Goal: Information Seeking & Learning: Learn about a topic

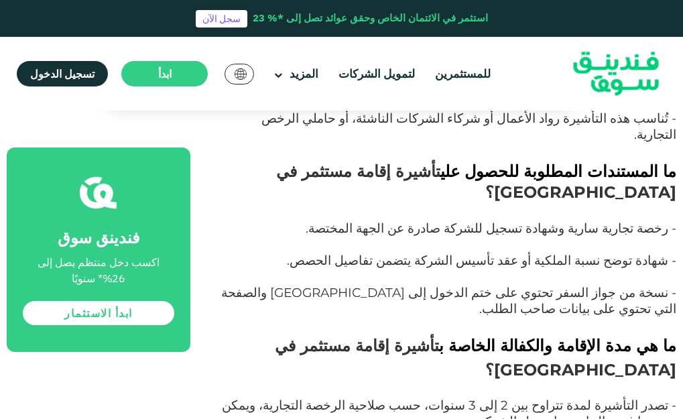
scroll to position [6838, 0]
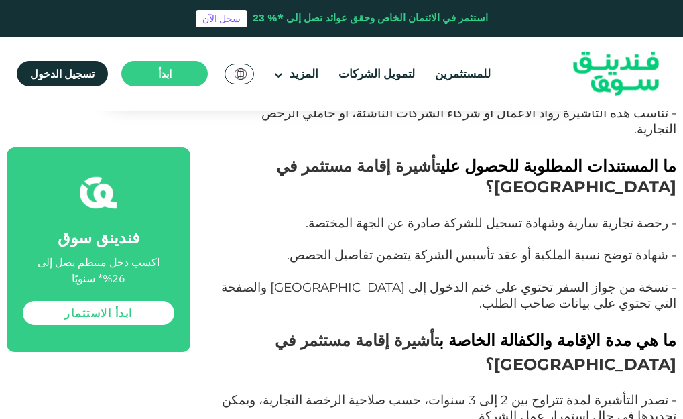
drag, startPoint x: 501, startPoint y: 164, endPoint x: 425, endPoint y: 159, distance: 76.6
drag, startPoint x: 522, startPoint y: 176, endPoint x: 340, endPoint y: 177, distance: 181.7
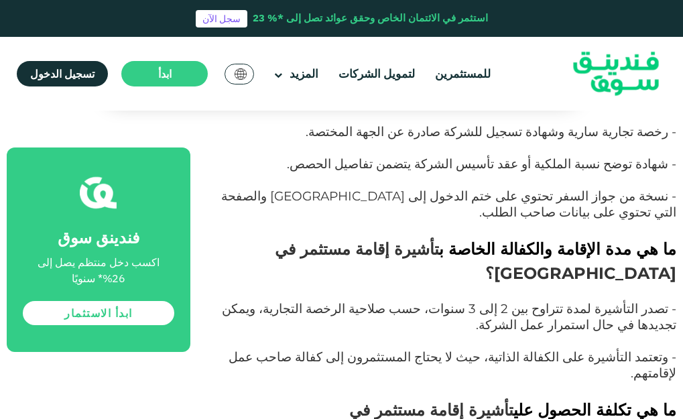
scroll to position [6905, 0]
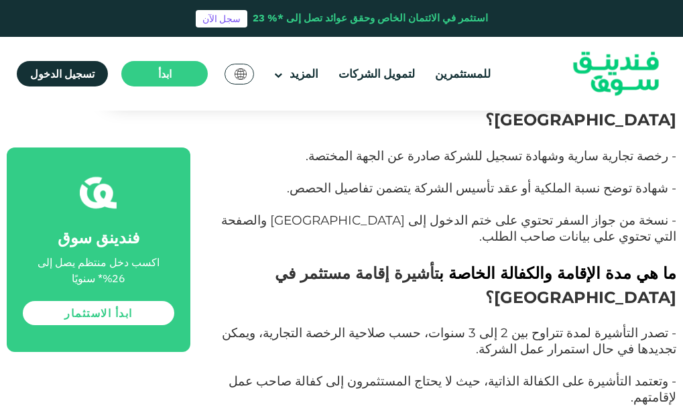
drag, startPoint x: 548, startPoint y: 282, endPoint x: 426, endPoint y: 269, distance: 122.7
drag, startPoint x: 444, startPoint y: 284, endPoint x: 331, endPoint y: 284, distance: 113.3
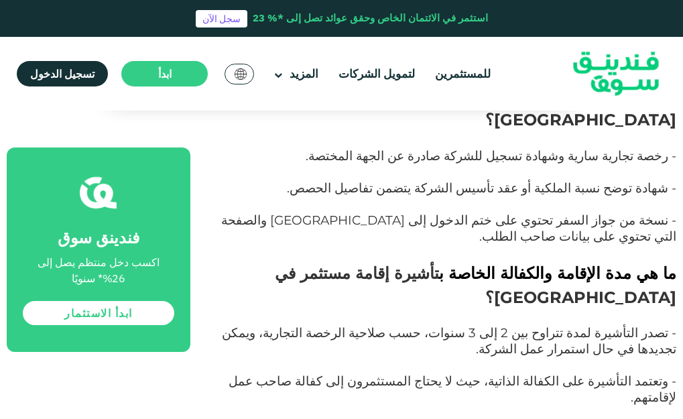
drag, startPoint x: 539, startPoint y: 336, endPoint x: 437, endPoint y: 326, distance: 102.3
drag, startPoint x: 493, startPoint y: 333, endPoint x: 395, endPoint y: 334, distance: 97.9
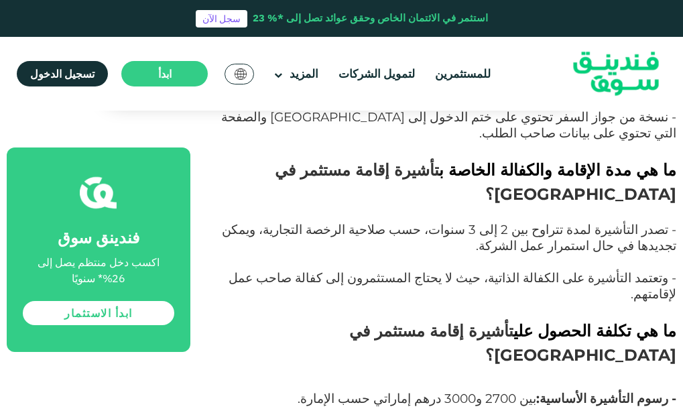
scroll to position [7039, 0]
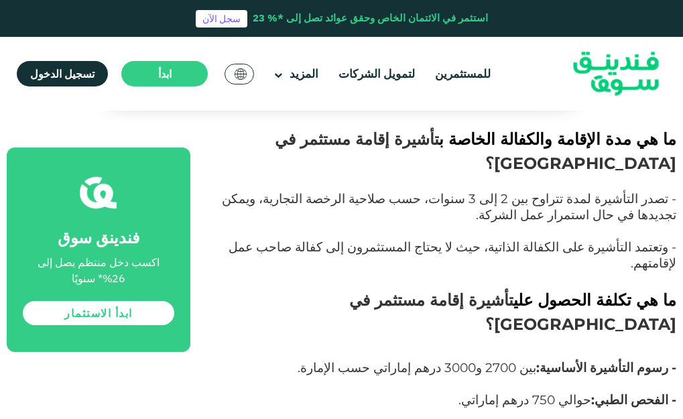
drag, startPoint x: 585, startPoint y: 307, endPoint x: 505, endPoint y: 304, distance: 79.2
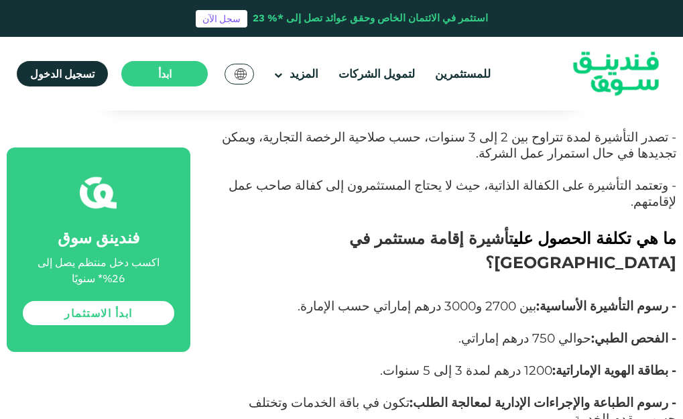
scroll to position [7173, 0]
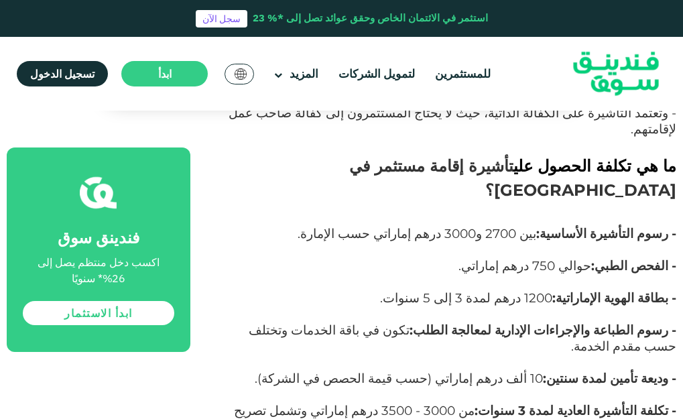
drag, startPoint x: 499, startPoint y: 199, endPoint x: 401, endPoint y: 204, distance: 98.7
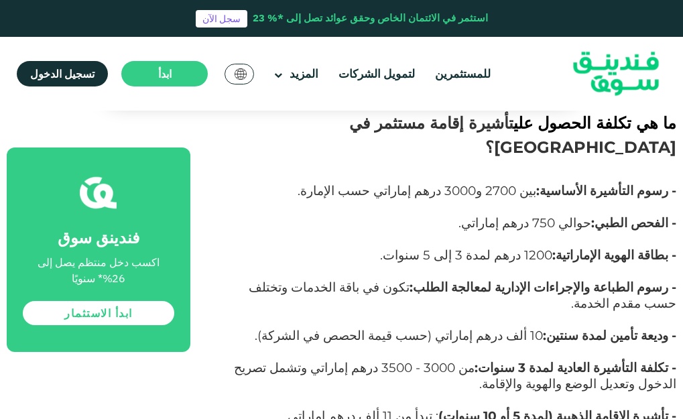
scroll to position [7240, 0]
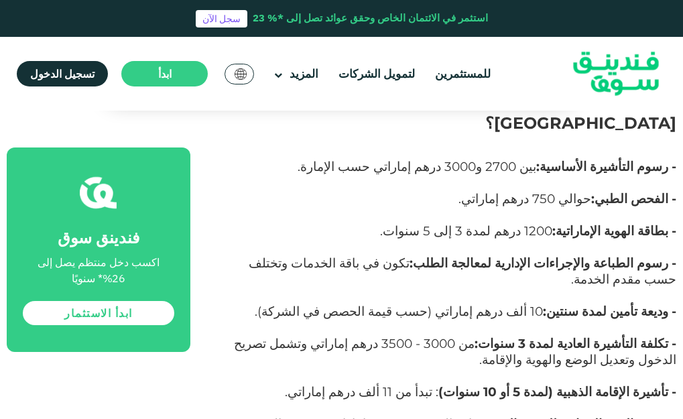
drag, startPoint x: 404, startPoint y: 223, endPoint x: 333, endPoint y: 221, distance: 71.1
drag, startPoint x: 420, startPoint y: 262, endPoint x: 412, endPoint y: 261, distance: 8.2
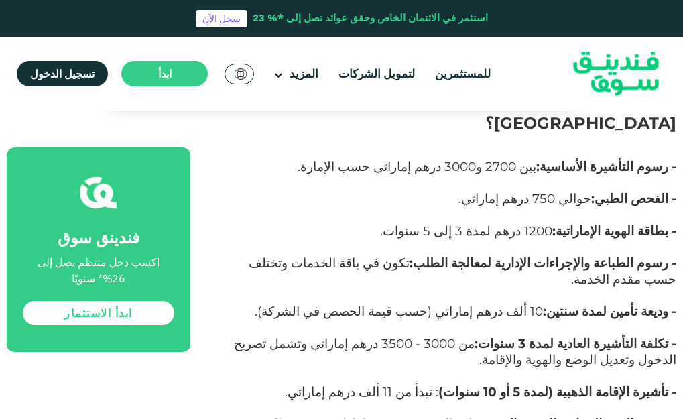
drag, startPoint x: 516, startPoint y: 322, endPoint x: 428, endPoint y: 321, distance: 87.8
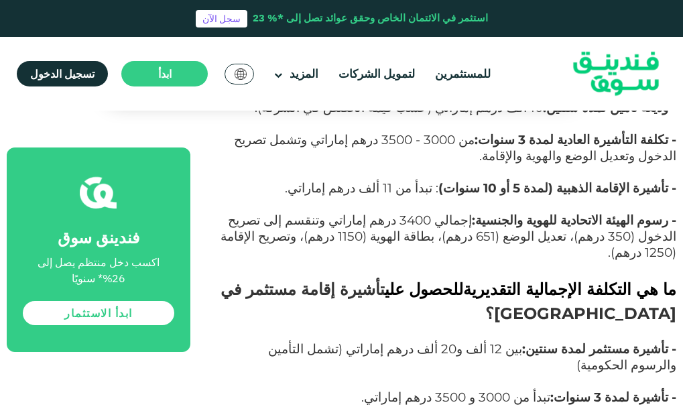
scroll to position [7441, 0]
